Goal: Task Accomplishment & Management: Use online tool/utility

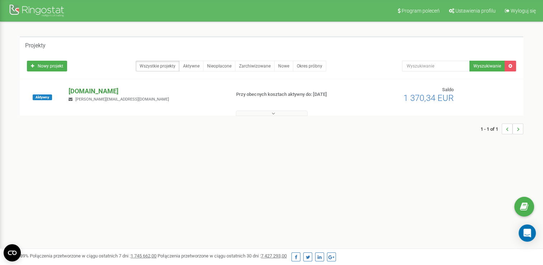
click at [78, 93] on p "[DOMAIN_NAME]" at bounding box center [147, 90] width 156 height 9
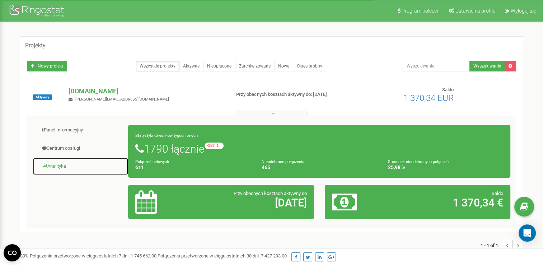
click at [66, 165] on link "Analityka" at bounding box center [81, 167] width 96 height 18
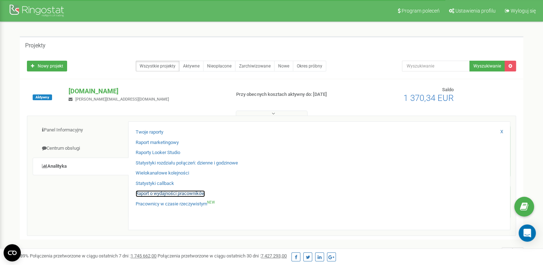
click at [193, 194] on link "Raport o wydajności pracowników" at bounding box center [170, 193] width 69 height 7
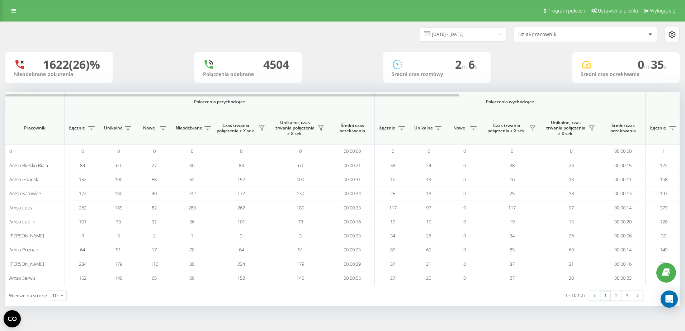
click at [547, 34] on div "Dział/pracownik" at bounding box center [562, 35] width 86 height 6
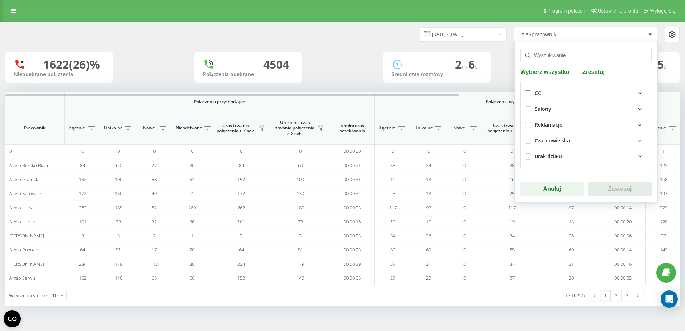
click at [525, 90] on label at bounding box center [528, 90] width 6 height 0
checkbox input "true"
click at [603, 193] on button "Zastosuj" at bounding box center [621, 189] width 64 height 14
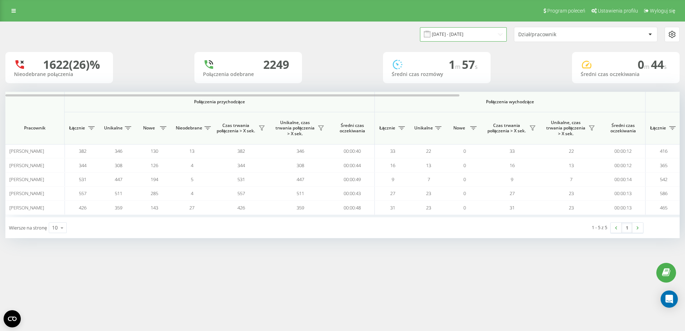
click at [475, 38] on input "[DATE] - [DATE]" at bounding box center [463, 34] width 87 height 14
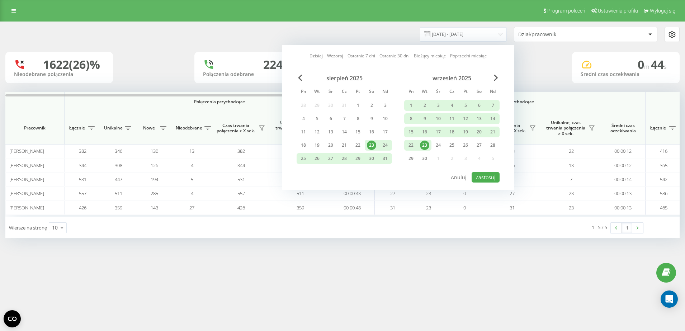
click at [428, 142] on div "23" at bounding box center [424, 145] width 9 height 9
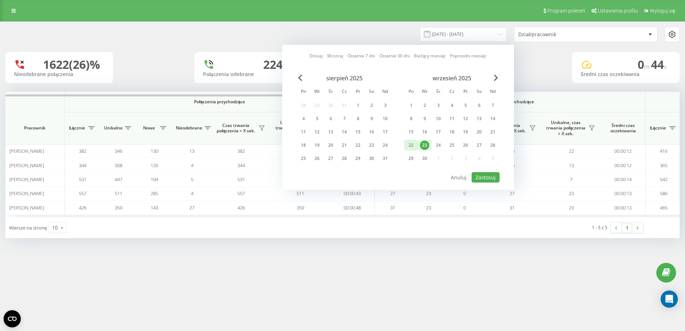
click at [412, 145] on div "22" at bounding box center [411, 145] width 9 height 9
click at [488, 179] on button "Zastosuj" at bounding box center [486, 177] width 28 height 10
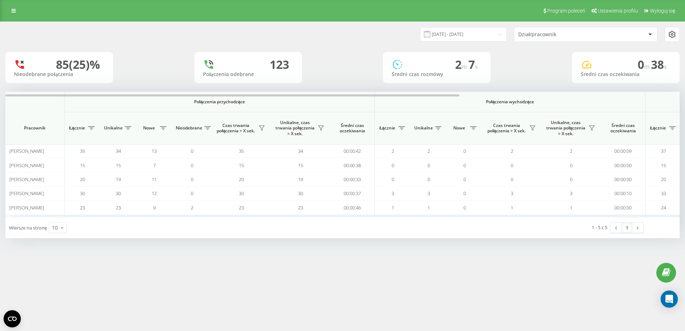
click at [536, 37] on div "Dział/pracownik" at bounding box center [586, 34] width 143 height 14
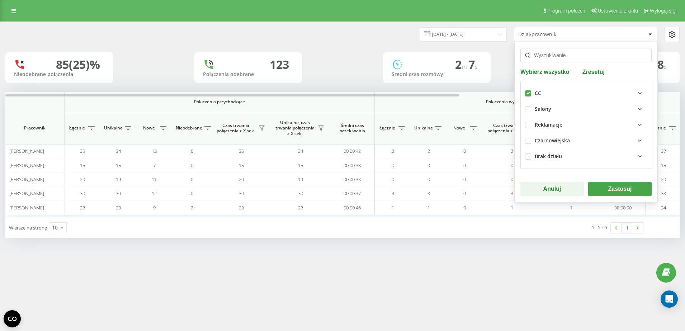
click at [539, 38] on div "Dział/pracownik" at bounding box center [586, 34] width 143 height 14
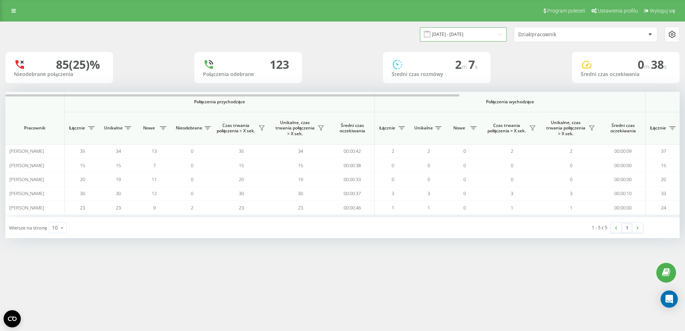
click at [480, 37] on input "[DATE] - [DATE]" at bounding box center [463, 34] width 87 height 14
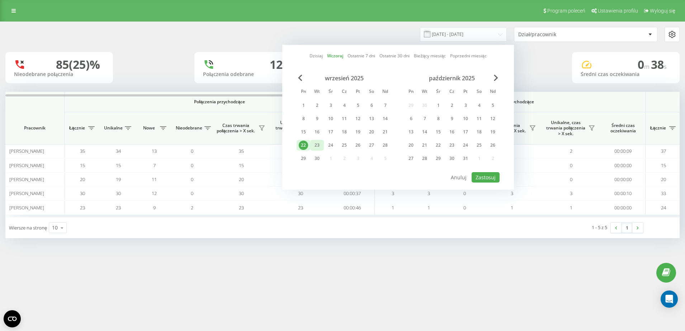
click at [316, 147] on div "23" at bounding box center [317, 145] width 9 height 9
click at [496, 174] on button "Zastosuj" at bounding box center [486, 177] width 28 height 10
type input "[DATE] - [DATE]"
